Goal: Task Accomplishment & Management: Manage account settings

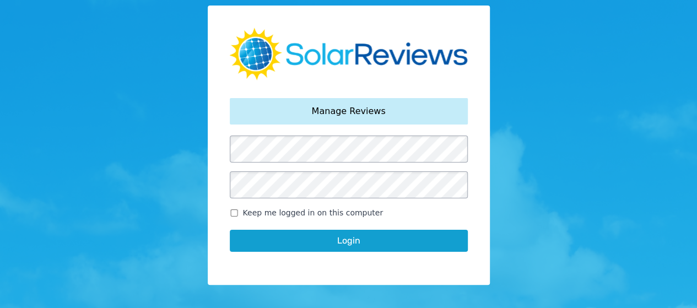
drag, startPoint x: 302, startPoint y: 234, endPoint x: 305, endPoint y: 225, distance: 9.4
click at [304, 229] on div "Login" at bounding box center [349, 241] width 238 height 44
click at [306, 242] on button "Login" at bounding box center [349, 241] width 238 height 22
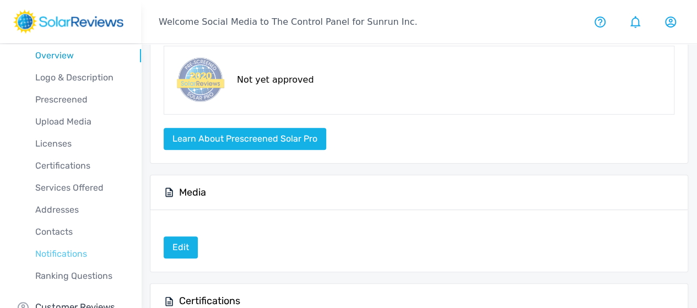
scroll to position [66, 0]
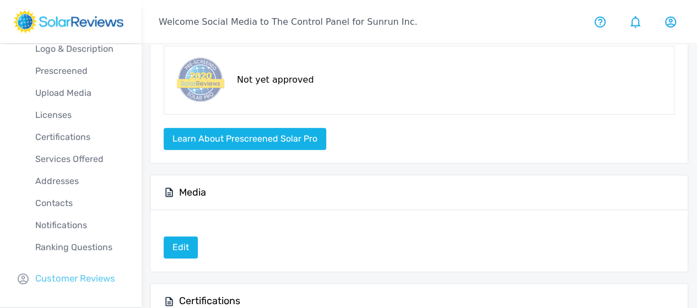
drag, startPoint x: 77, startPoint y: 289, endPoint x: 75, endPoint y: 283, distance: 6.3
click at [76, 285] on div "Company Profile Overview Logo & Description Prescreened Upload Media Licenses C…" at bounding box center [70, 143] width 141 height 330
click at [75, 278] on p "Customer Reviews" at bounding box center [75, 279] width 80 height 14
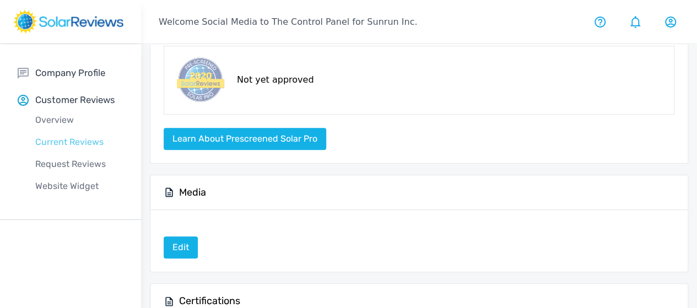
click at [76, 145] on p "Current Reviews" at bounding box center [79, 142] width 123 height 13
